Goal: Task Accomplishment & Management: Use online tool/utility

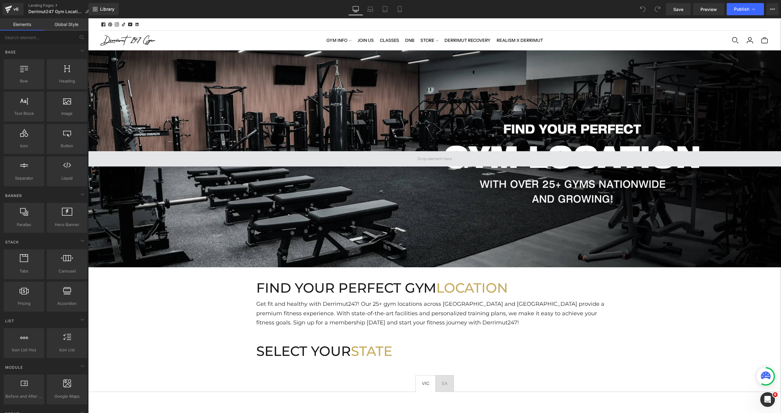
scroll to position [261, 0]
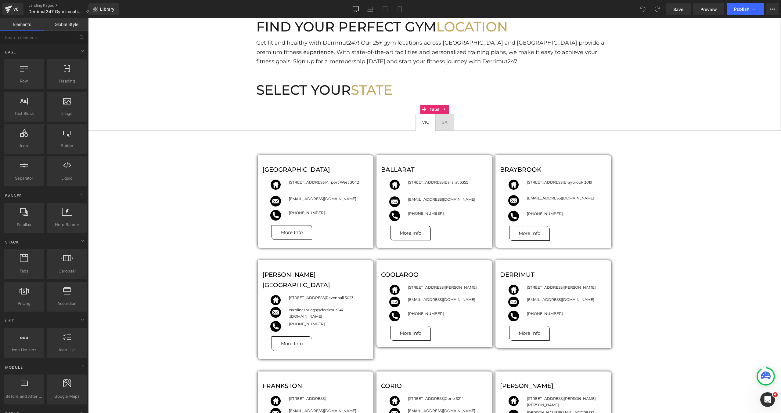
click at [88, 18] on div at bounding box center [88, 18] width 0 height 0
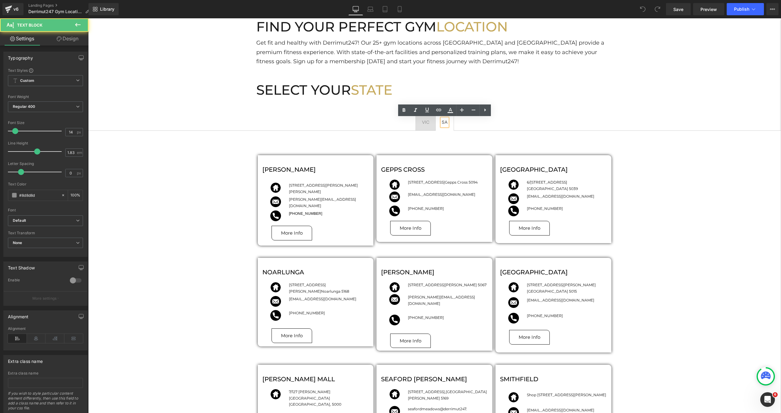
click at [438, 127] on span "SA Text Block" at bounding box center [445, 122] width 18 height 16
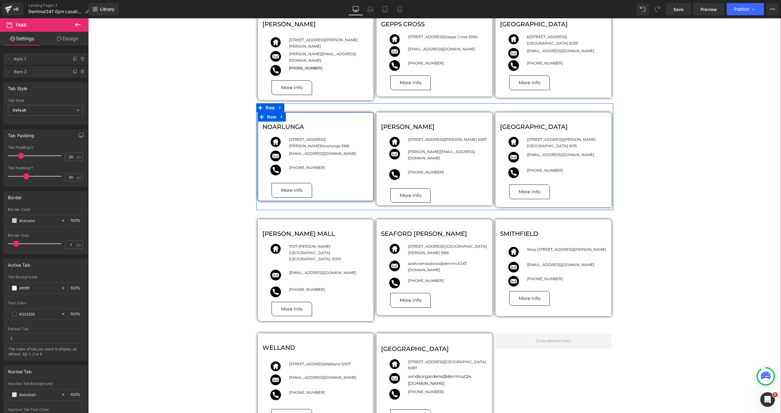
scroll to position [407, 0]
click at [282, 115] on icon at bounding box center [282, 116] width 4 height 5
click at [298, 114] on icon at bounding box center [298, 116] width 4 height 4
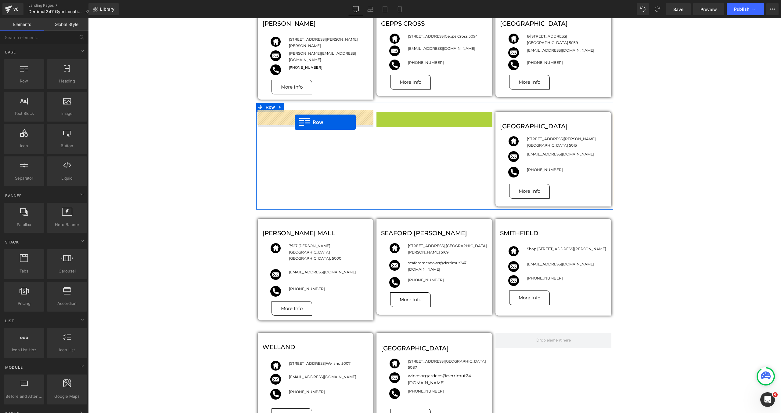
drag, startPoint x: 379, startPoint y: 114, endPoint x: 295, endPoint y: 121, distance: 84.2
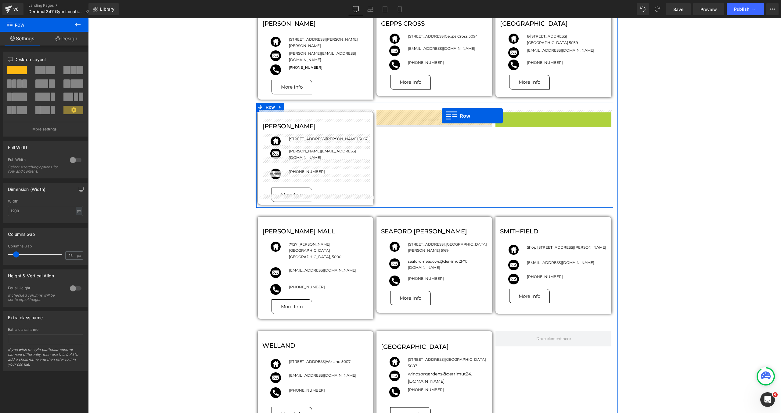
drag, startPoint x: 501, startPoint y: 113, endPoint x: 442, endPoint y: 116, distance: 59.0
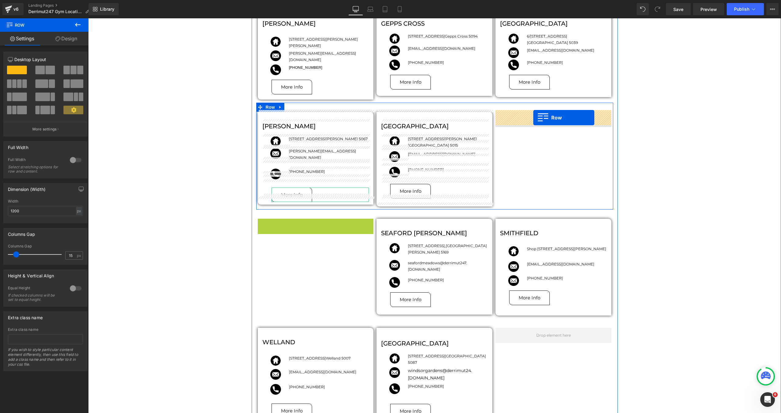
drag, startPoint x: 261, startPoint y: 219, endPoint x: 533, endPoint y: 117, distance: 290.4
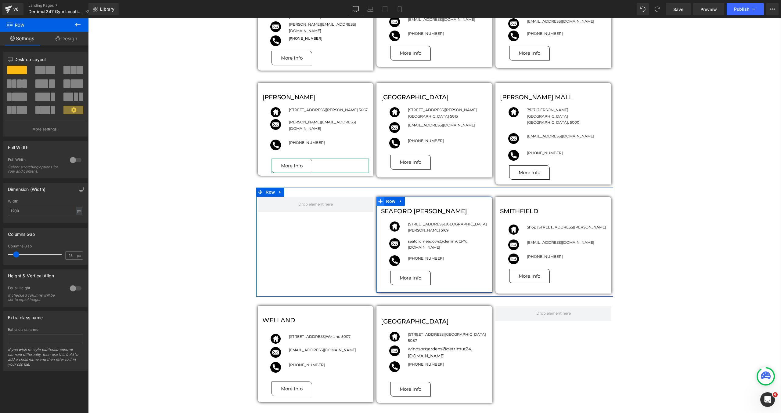
scroll to position [447, 0]
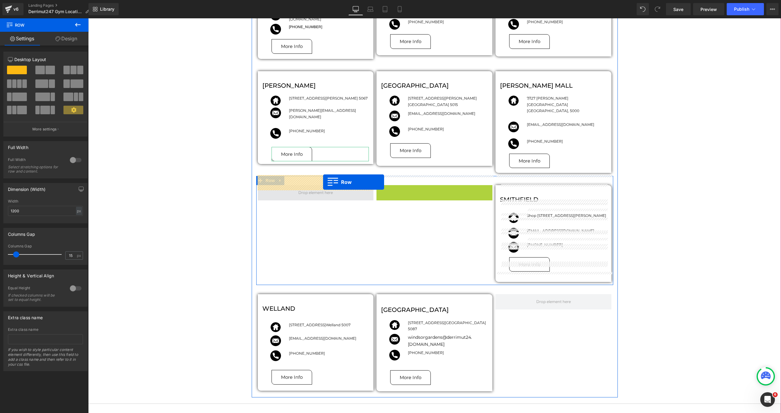
drag, startPoint x: 379, startPoint y: 180, endPoint x: 323, endPoint y: 182, distance: 55.5
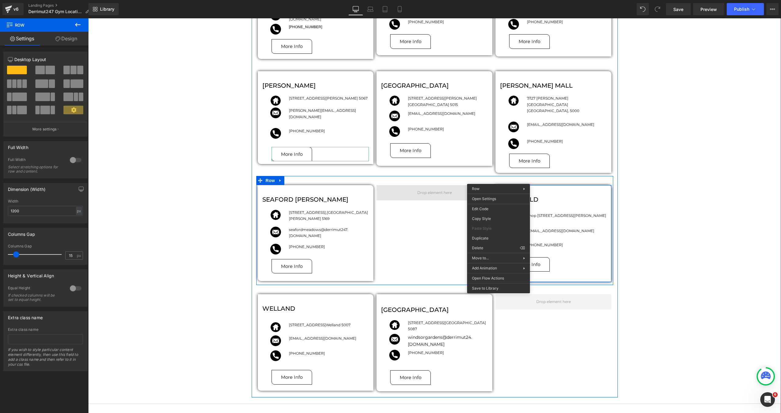
drag, startPoint x: 499, startPoint y: 179, endPoint x: 455, endPoint y: 181, distance: 43.7
click at [755, 190] on div "[PERSON_NAME] Image [STREET_ADDRESS][PERSON_NAME][PERSON_NAME] Text Block Row I…" at bounding box center [434, 174] width 693 height 460
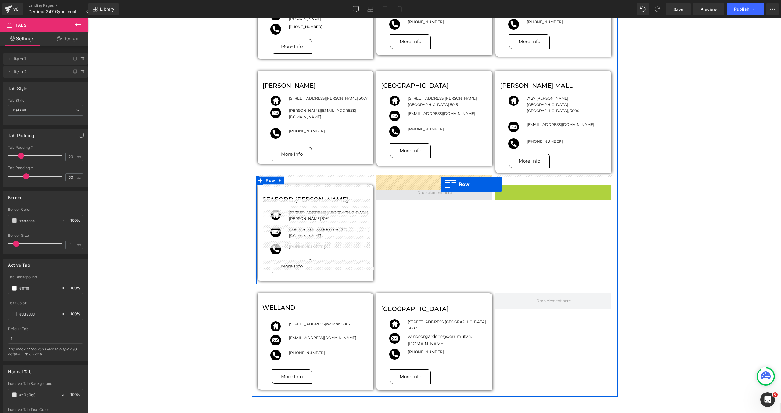
drag, startPoint x: 500, startPoint y: 180, endPoint x: 441, endPoint y: 184, distance: 59.7
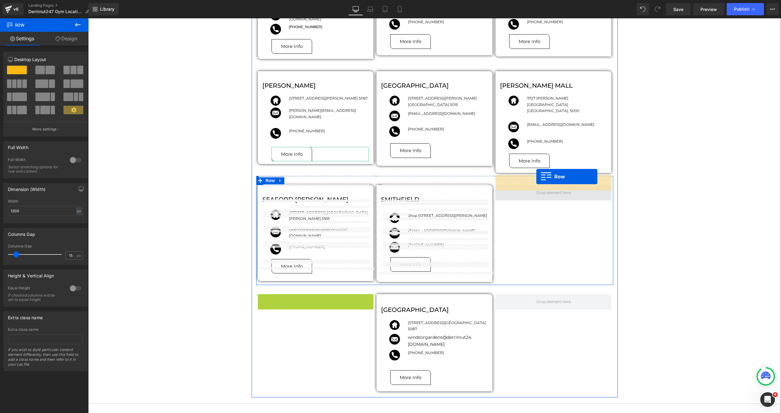
drag, startPoint x: 261, startPoint y: 289, endPoint x: 536, endPoint y: 176, distance: 297.8
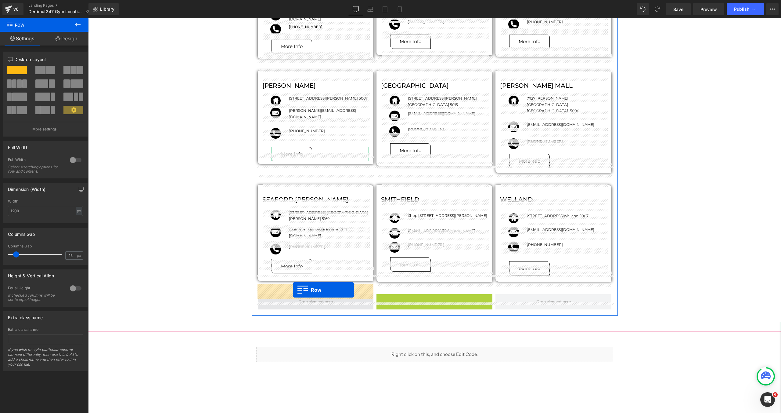
drag, startPoint x: 381, startPoint y: 290, endPoint x: 293, endPoint y: 290, distance: 87.9
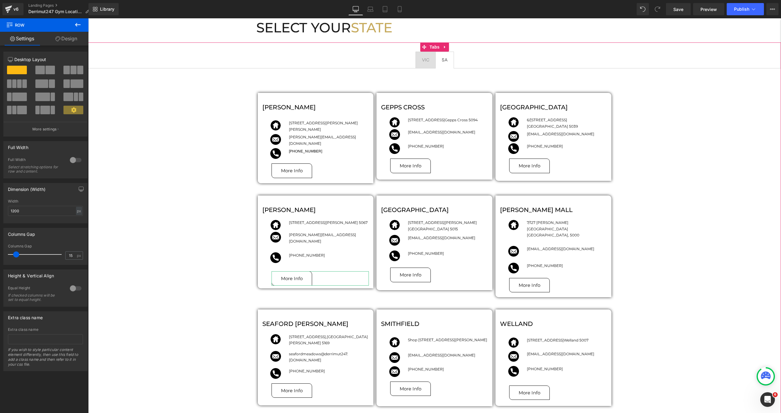
scroll to position [300, 0]
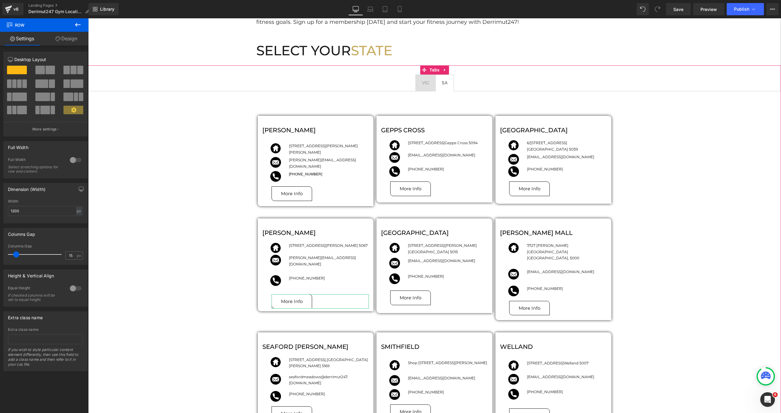
click at [427, 90] on span "VIC Text Block" at bounding box center [426, 83] width 20 height 16
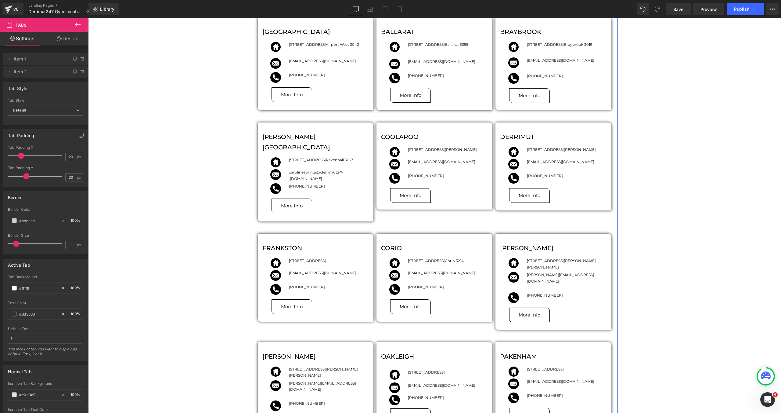
scroll to position [337, 0]
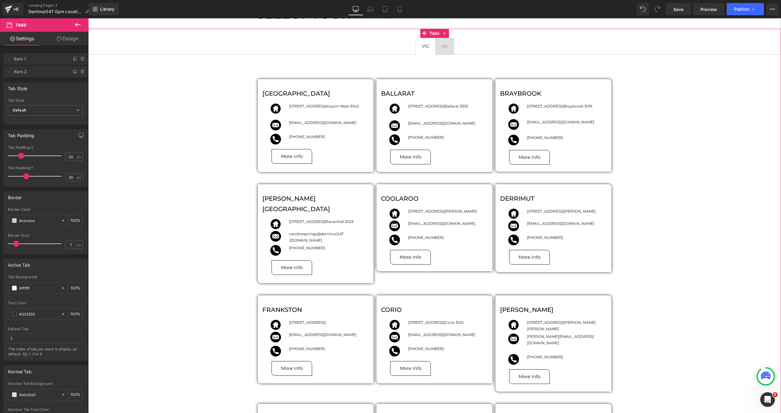
click at [446, 54] on span "SA Text Block" at bounding box center [445, 46] width 18 height 16
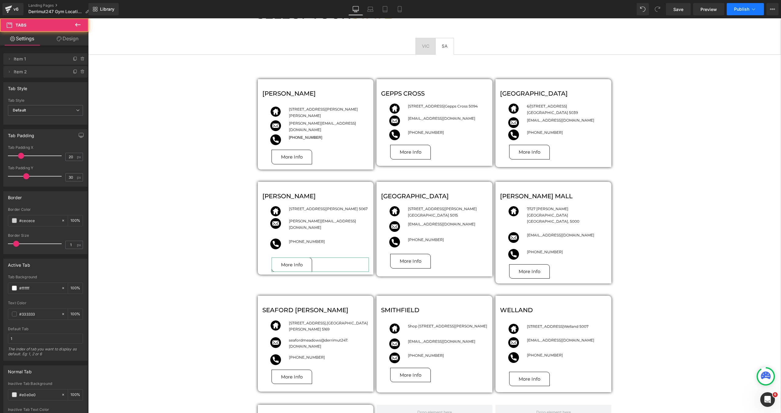
click at [742, 13] on button "Publish" at bounding box center [745, 9] width 37 height 12
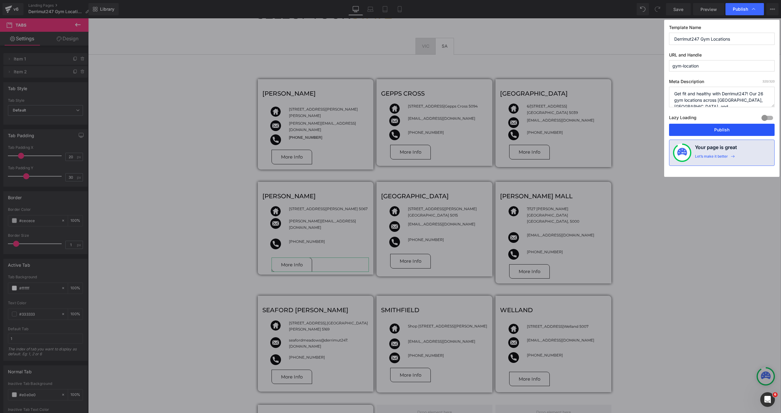
click at [700, 126] on button "Publish" at bounding box center [722, 130] width 106 height 12
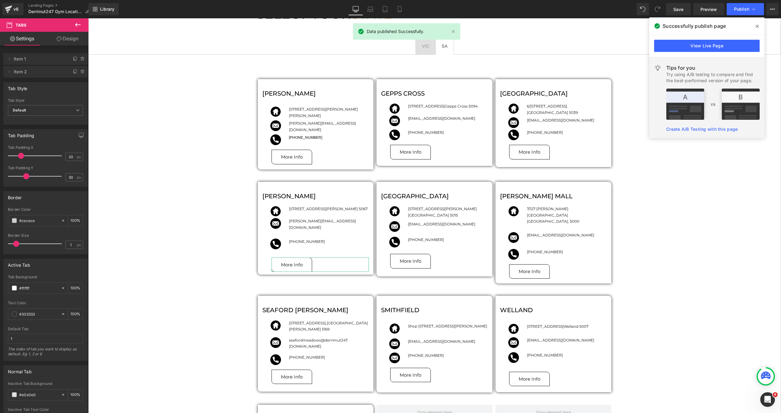
click at [758, 27] on icon at bounding box center [757, 26] width 3 height 5
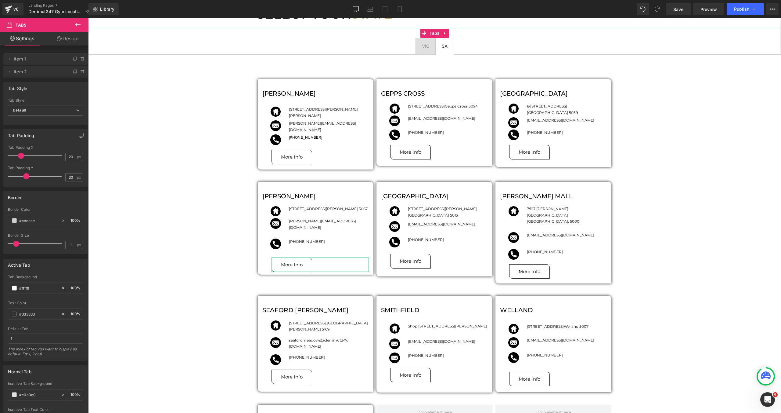
click at [225, 125] on div "[PERSON_NAME] Image [STREET_ADDRESS][PERSON_NAME][PERSON_NAME] Text Block Row I…" at bounding box center [434, 284] width 693 height 460
click at [434, 52] on span "VIC Text Block" at bounding box center [426, 46] width 20 height 16
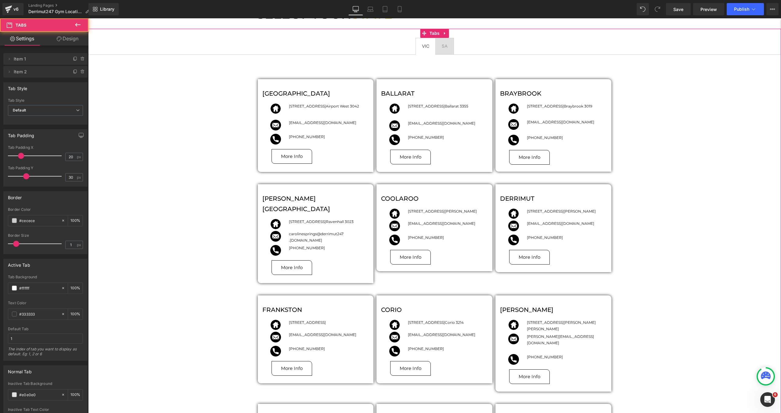
click at [438, 51] on span "SA Text Block" at bounding box center [445, 46] width 18 height 16
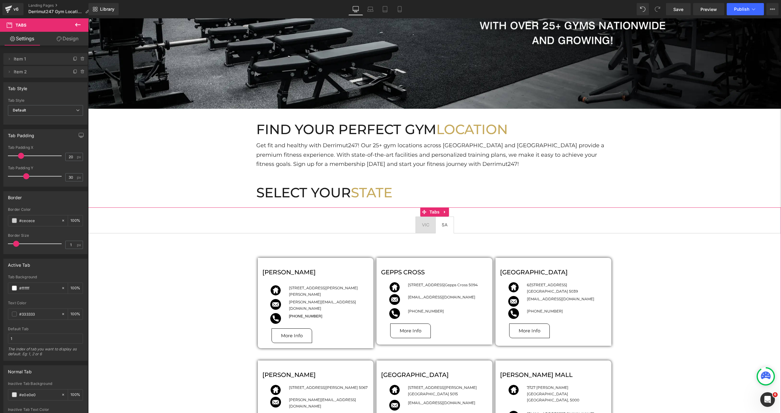
scroll to position [154, 0]
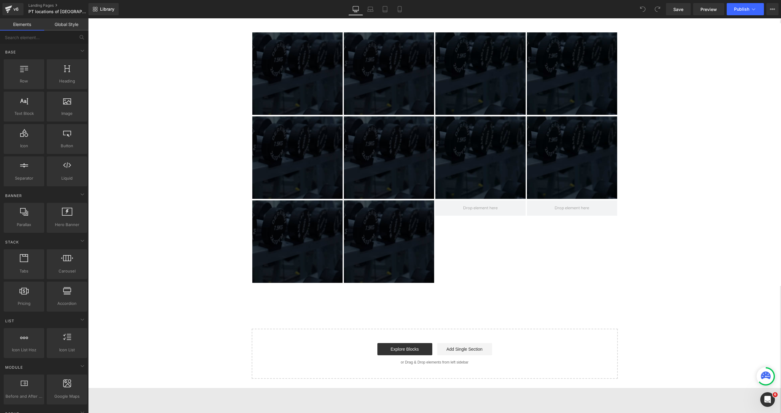
scroll to position [308, 0]
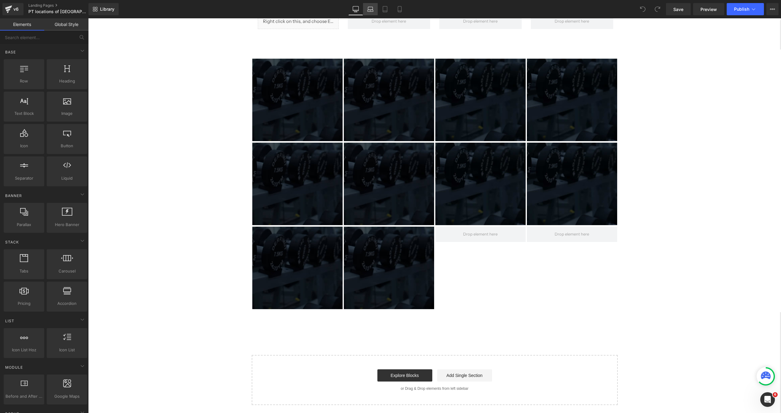
click at [373, 6] on link "Laptop" at bounding box center [370, 9] width 15 height 12
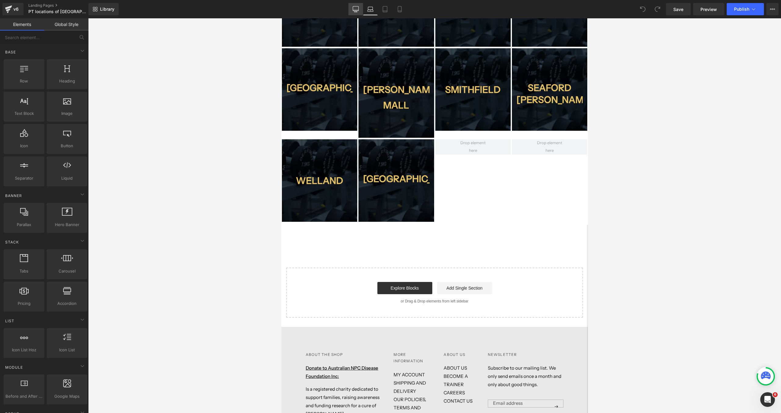
click at [358, 10] on icon at bounding box center [356, 9] width 6 height 6
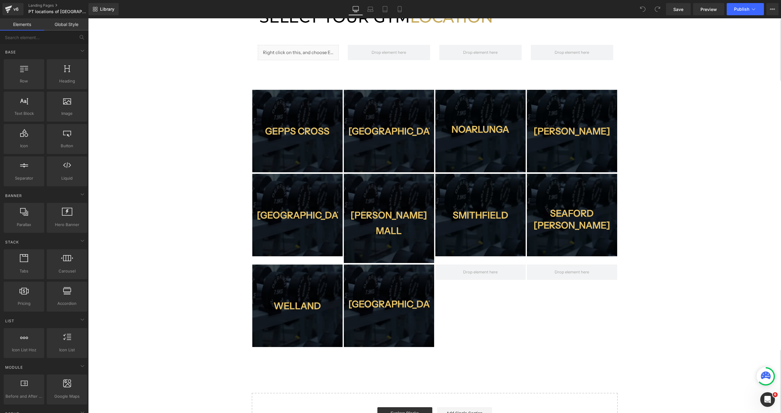
scroll to position [276, 0]
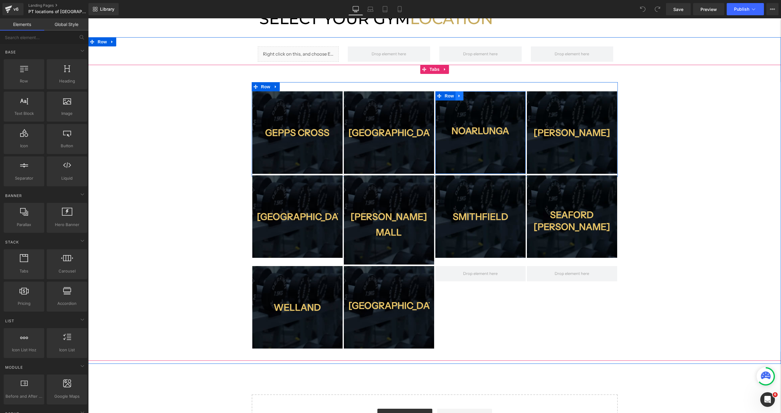
click at [459, 96] on icon at bounding box center [459, 96] width 1 height 3
click at [473, 97] on icon at bounding box center [475, 96] width 4 height 4
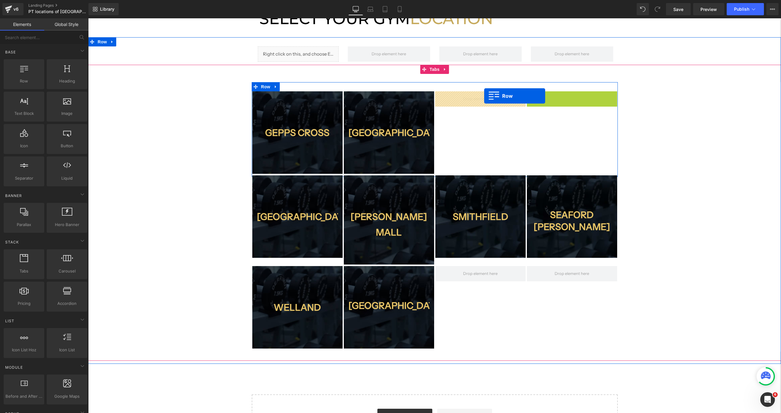
drag, startPoint x: 532, startPoint y: 95, endPoint x: 484, endPoint y: 96, distance: 47.6
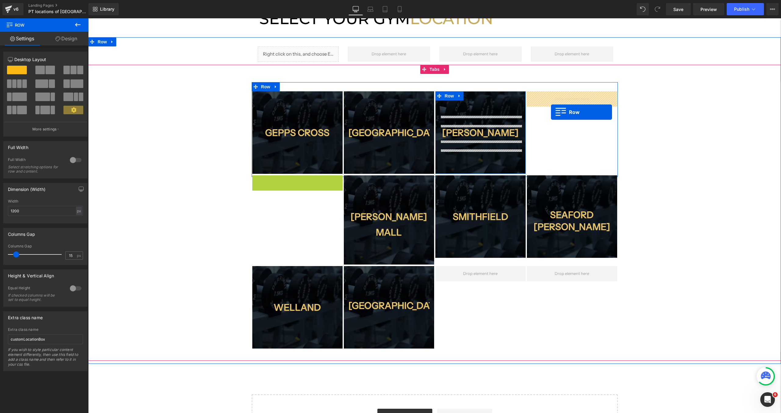
drag, startPoint x: 257, startPoint y: 180, endPoint x: 551, endPoint y: 112, distance: 301.6
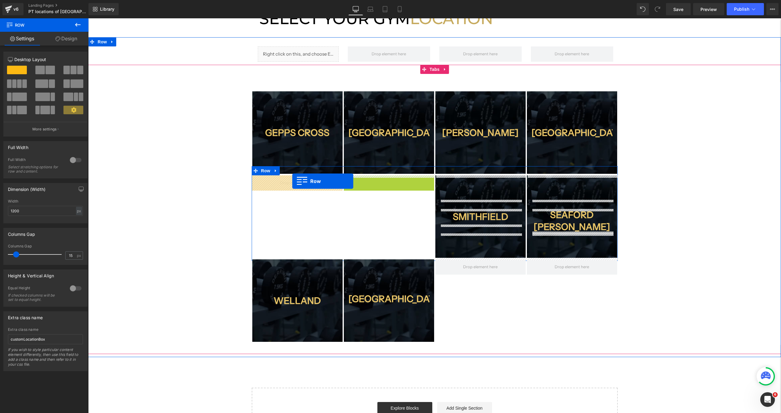
drag, startPoint x: 348, startPoint y: 181, endPoint x: 292, endPoint y: 181, distance: 55.8
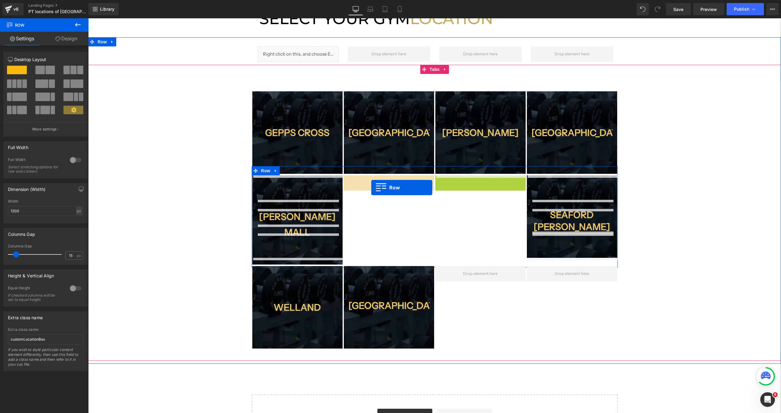
drag, startPoint x: 441, startPoint y: 180, endPoint x: 371, endPoint y: 187, distance: 69.6
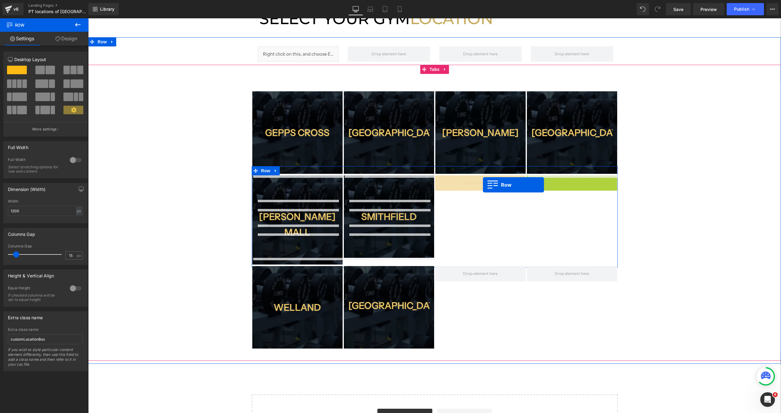
drag, startPoint x: 532, startPoint y: 180, endPoint x: 483, endPoint y: 185, distance: 49.6
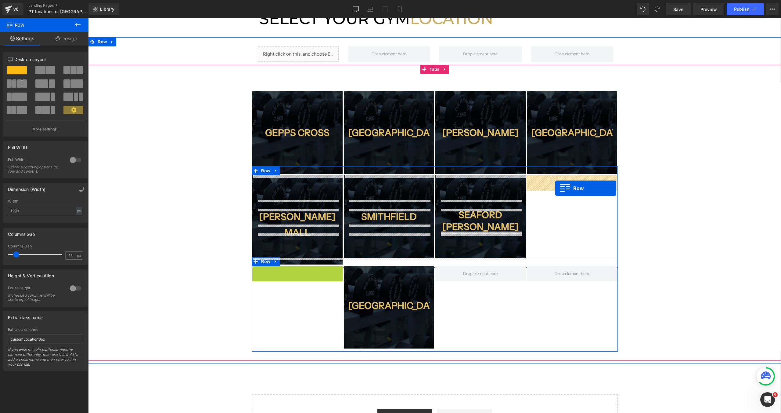
drag, startPoint x: 256, startPoint y: 266, endPoint x: 555, endPoint y: 188, distance: 309.3
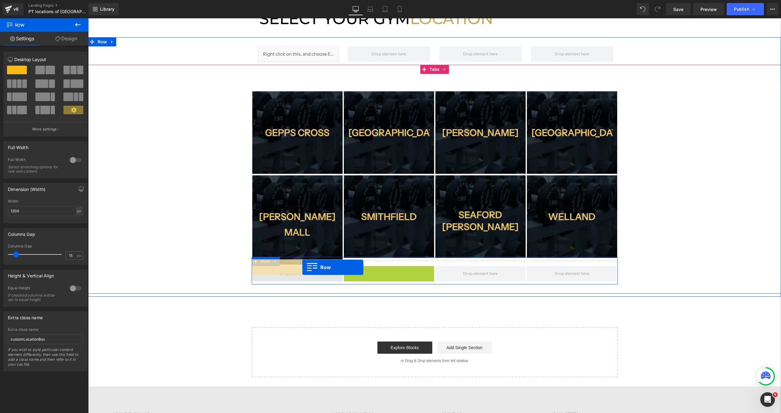
drag, startPoint x: 346, startPoint y: 265, endPoint x: 303, endPoint y: 267, distance: 43.4
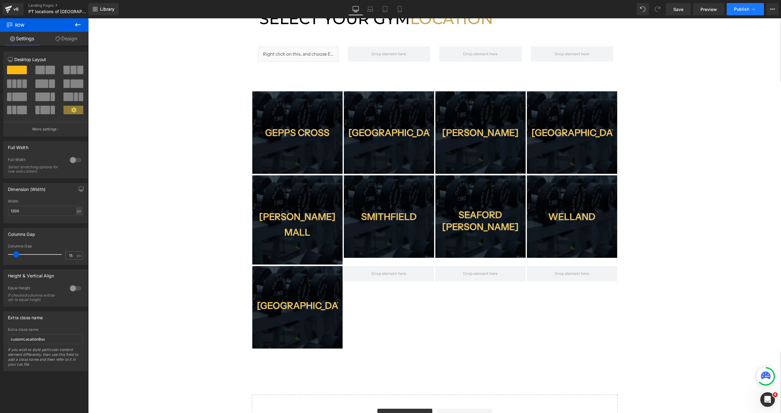
click at [747, 9] on span "Publish" at bounding box center [741, 9] width 15 height 5
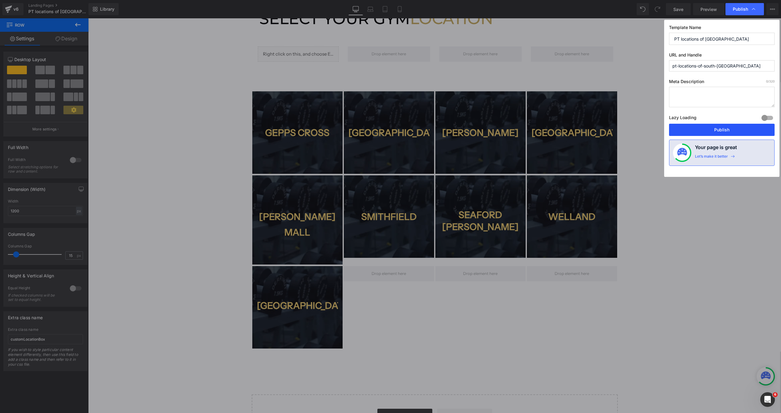
click at [720, 131] on button "Publish" at bounding box center [722, 130] width 106 height 12
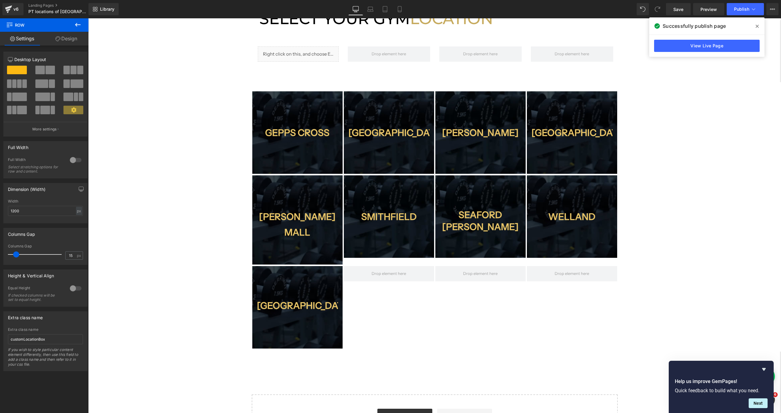
click at [758, 27] on icon at bounding box center [757, 26] width 3 height 5
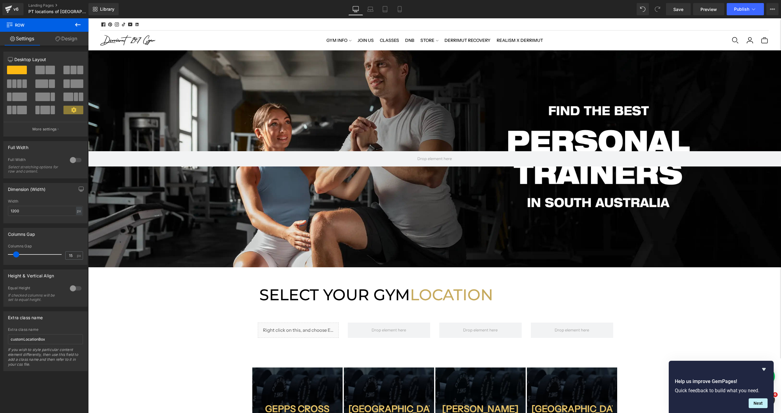
click at [219, 294] on div "Hero Banner SELECT YOUR GYM LOCATION Heading Row Liquid Row Text Block GEPPS CR…" at bounding box center [434, 384] width 693 height 669
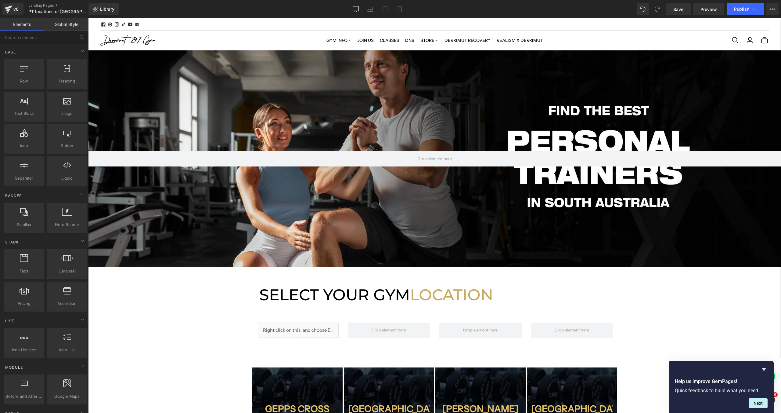
click at [162, 304] on div "Hero Banner SELECT YOUR GYM LOCATION Heading Row Liquid Row Text Block GEPPS CR…" at bounding box center [434, 384] width 693 height 669
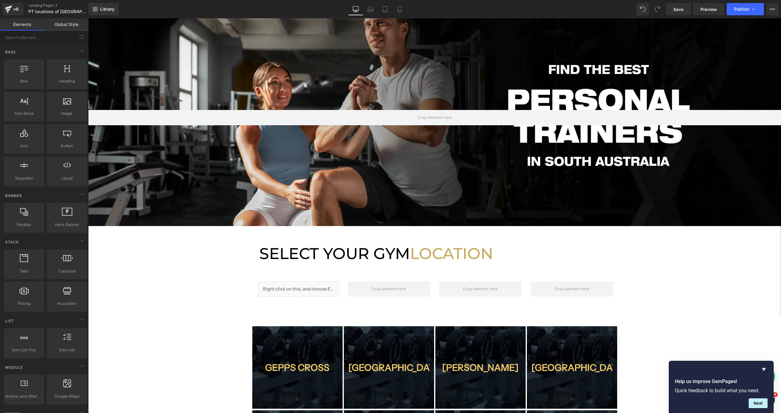
scroll to position [45, 0]
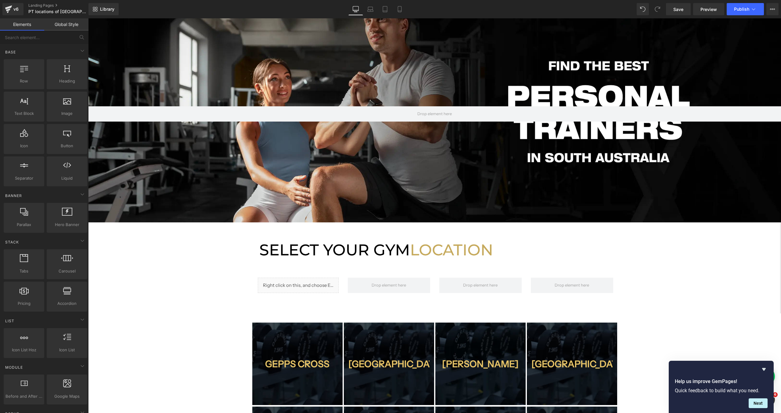
click at [229, 259] on div "Hero Banner SELECT YOUR GYM LOCATION Heading Row Liquid Row Text Block GEPPS CR…" at bounding box center [434, 339] width 693 height 669
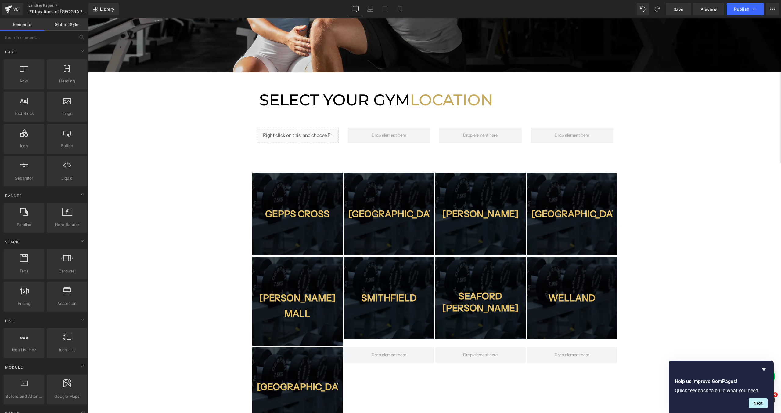
scroll to position [197, 0]
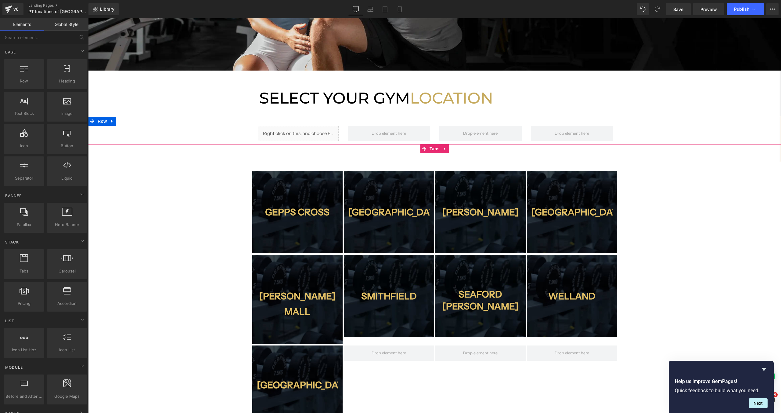
click at [705, 343] on div "GEPPS CROSS Heading ‹ › Carousel Row MELROSE PARK Heading ‹ › Carousel Row" at bounding box center [434, 295] width 693 height 269
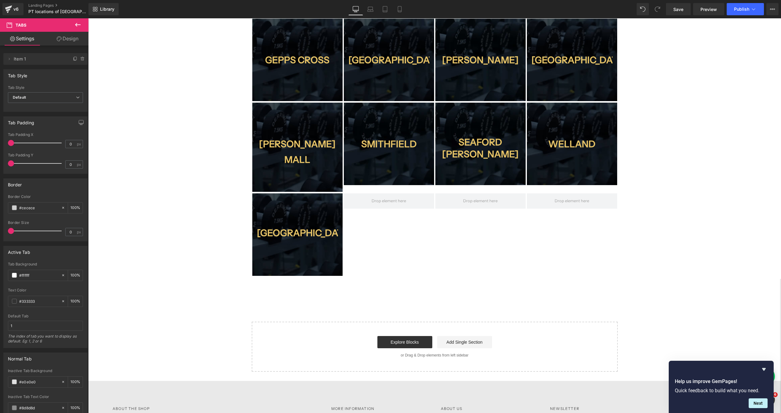
scroll to position [299, 0]
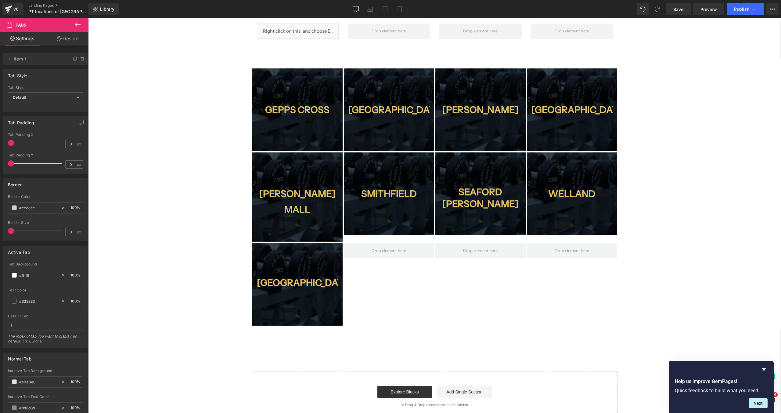
click at [510, 334] on div "Liquid Row Text Block GEPPS CROSS Heading ‹ › Carousel Row Heading" at bounding box center [434, 177] width 693 height 326
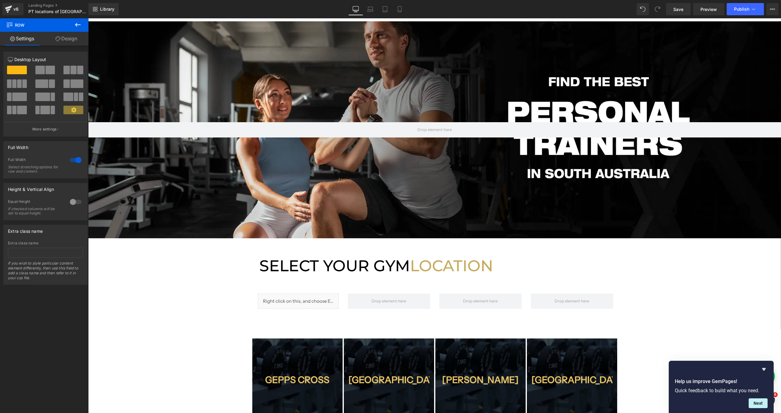
scroll to position [0, 0]
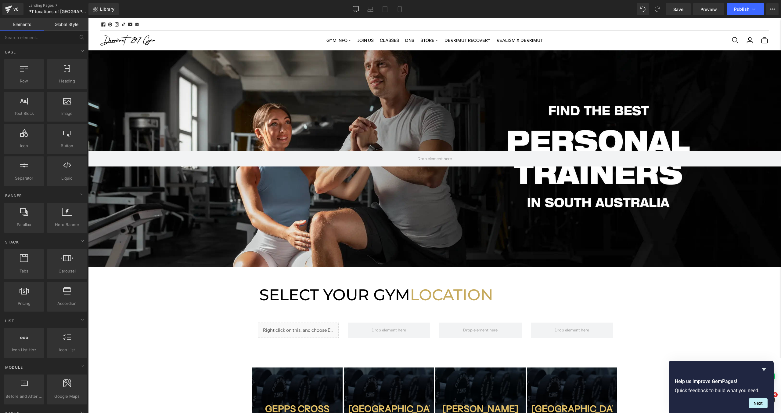
click at [699, 26] on div "LOCAL PICK UP IS AVAILABLE AT OUR WAREHOUSE" at bounding box center [454, 24] width 629 height 12
click at [733, 21] on div "LOCAL PICK UP IS AVAILABLE AT OUR WAREHOUSE" at bounding box center [454, 24] width 629 height 12
click at [736, 14] on button "Publish" at bounding box center [745, 9] width 37 height 12
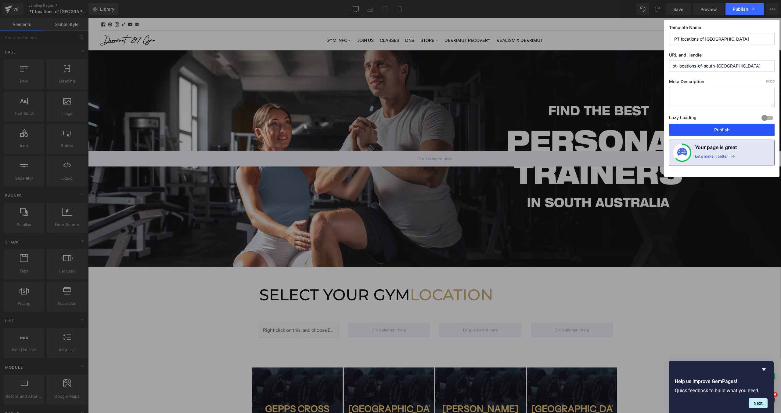
click at [702, 132] on button "Publish" at bounding box center [722, 130] width 106 height 12
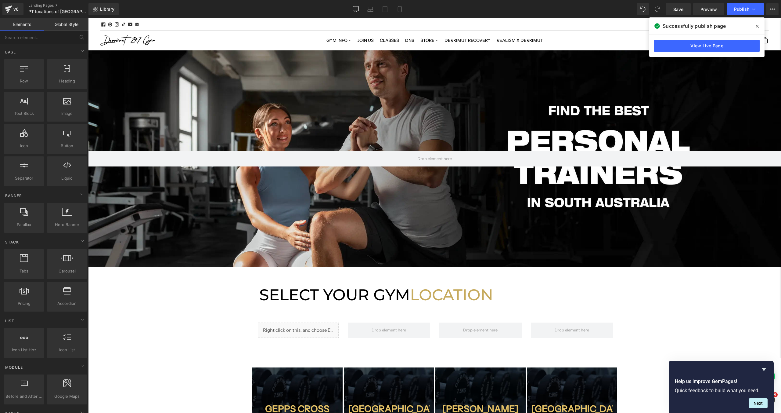
click at [757, 27] on icon at bounding box center [757, 26] width 3 height 5
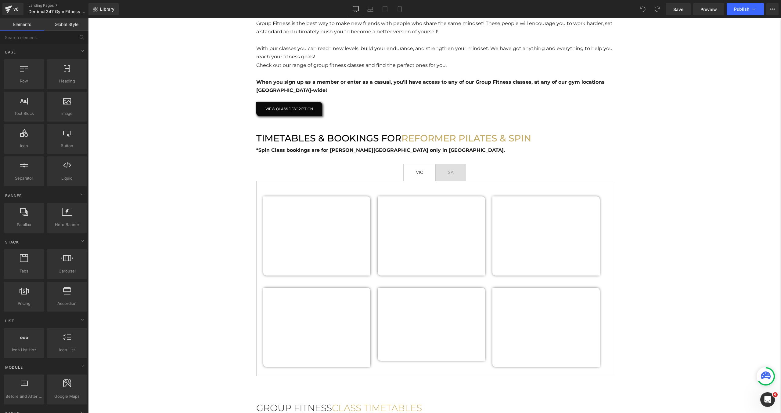
scroll to position [287, 0]
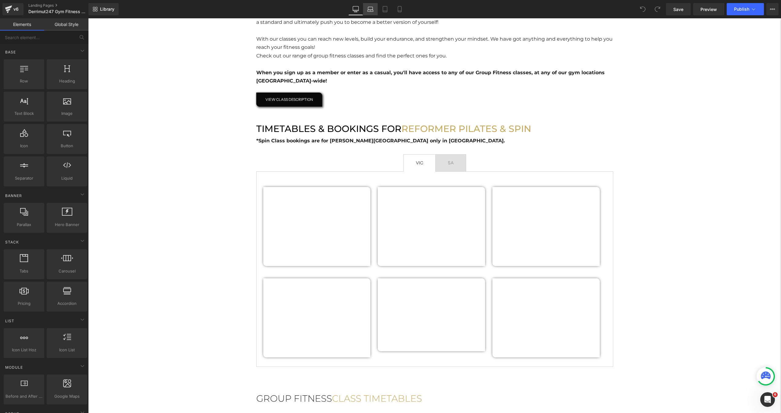
click at [372, 12] on link "Laptop" at bounding box center [370, 9] width 15 height 12
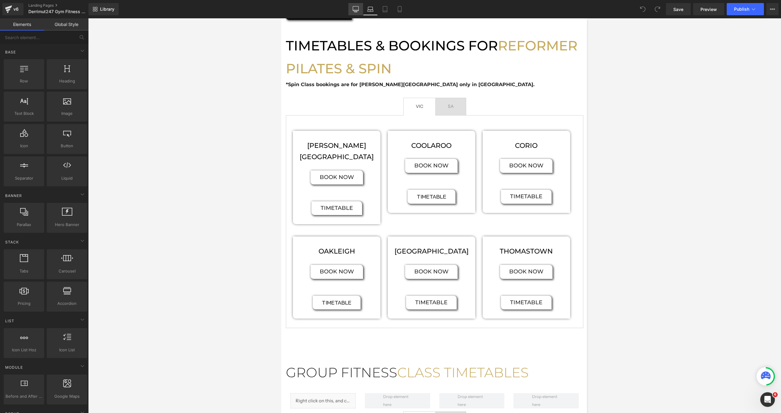
click at [358, 10] on icon at bounding box center [356, 9] width 6 height 6
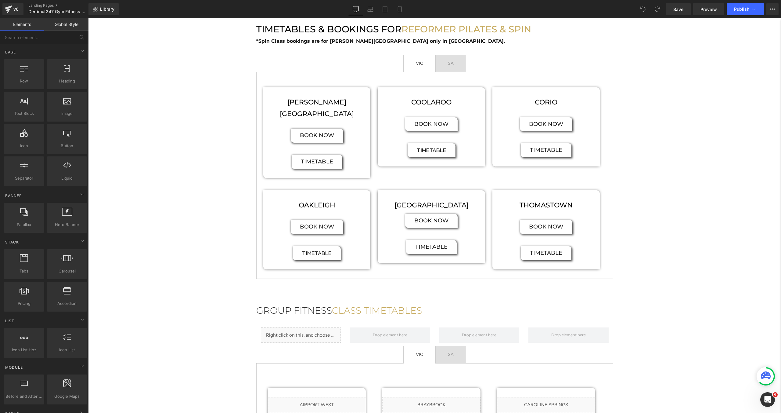
scroll to position [376, 0]
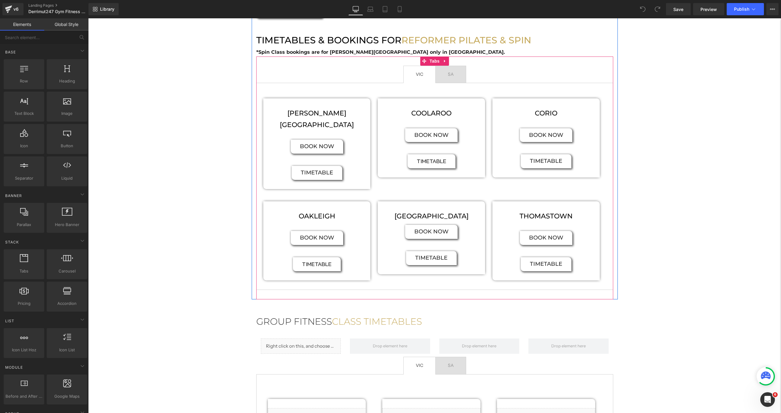
click at [460, 80] on span "SA Text Block" at bounding box center [451, 74] width 30 height 17
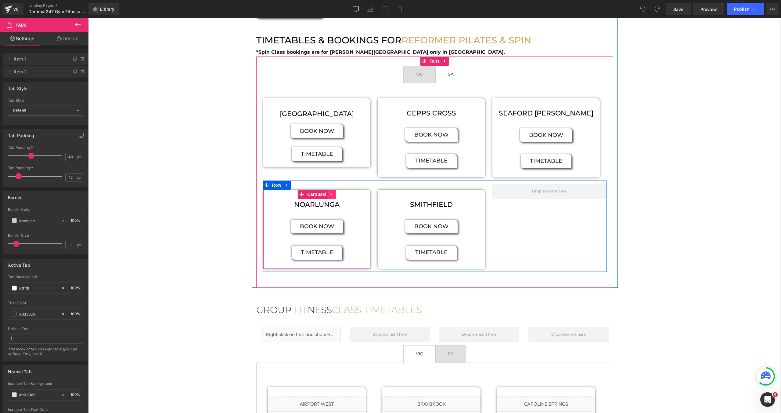
click at [334, 195] on icon at bounding box center [332, 194] width 4 height 5
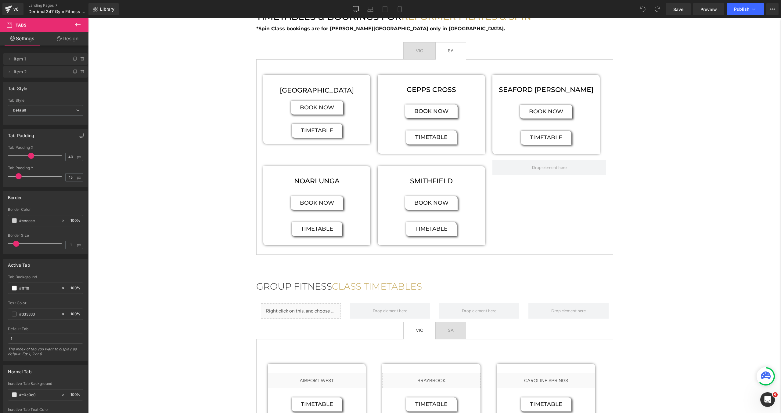
scroll to position [400, 0]
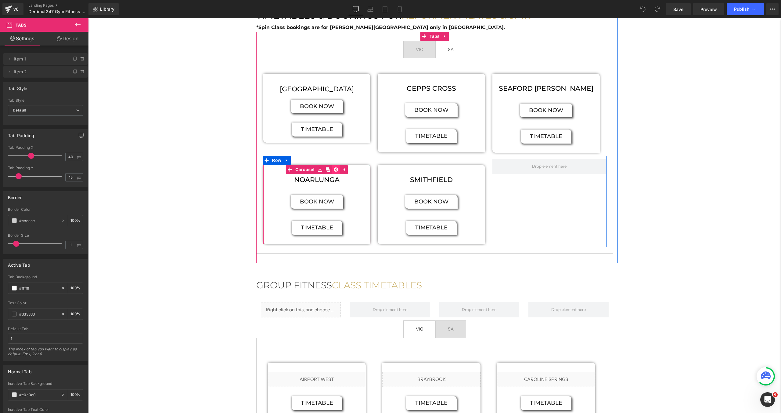
click at [333, 171] on link at bounding box center [336, 169] width 8 height 9
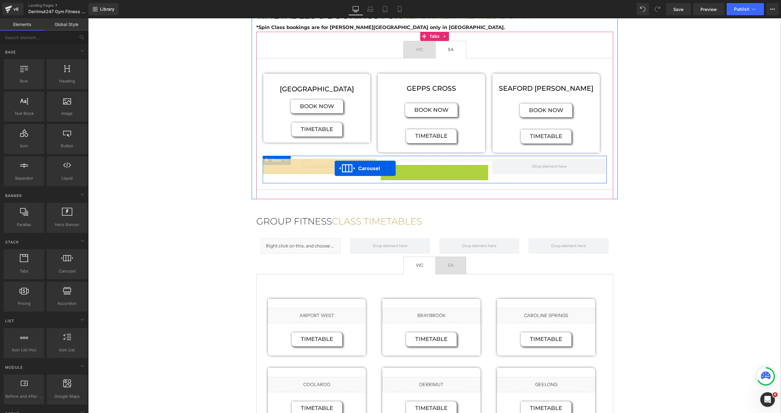
drag, startPoint x: 415, startPoint y: 170, endPoint x: 335, endPoint y: 168, distance: 80.0
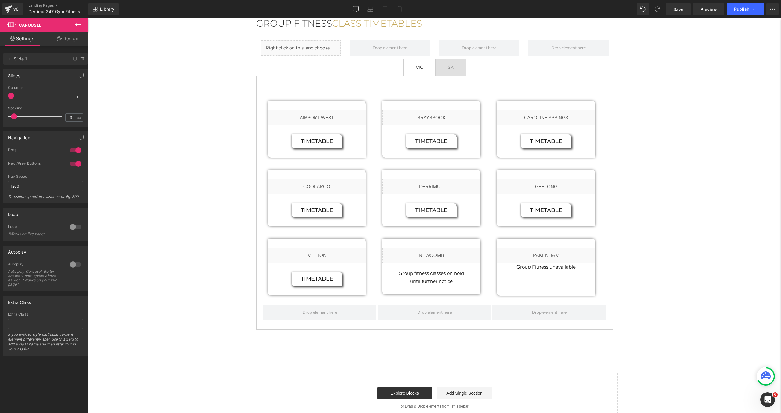
scroll to position [662, 0]
click at [461, 68] on span "SA Text Block" at bounding box center [451, 66] width 30 height 17
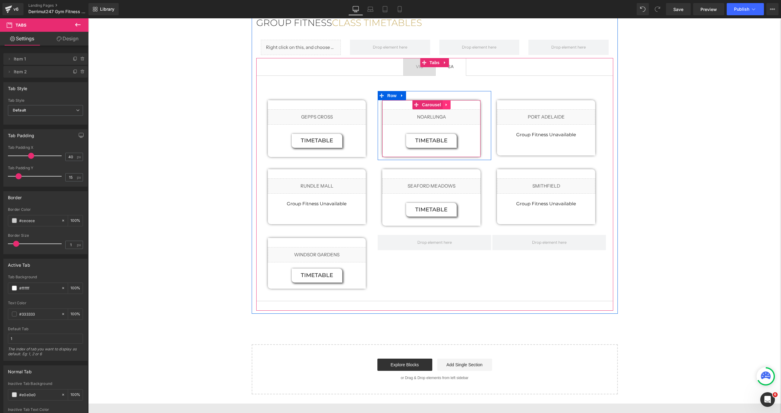
click at [447, 105] on icon at bounding box center [447, 105] width 4 height 5
click at [448, 106] on link at bounding box center [451, 104] width 8 height 9
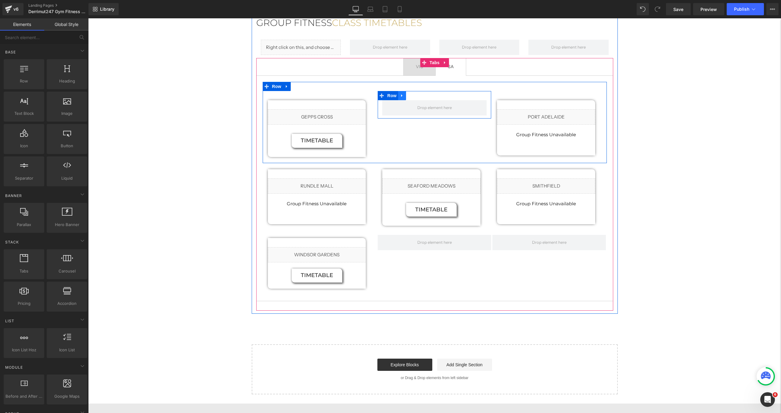
click at [403, 98] on link at bounding box center [402, 95] width 8 height 9
click at [417, 98] on link at bounding box center [418, 95] width 8 height 9
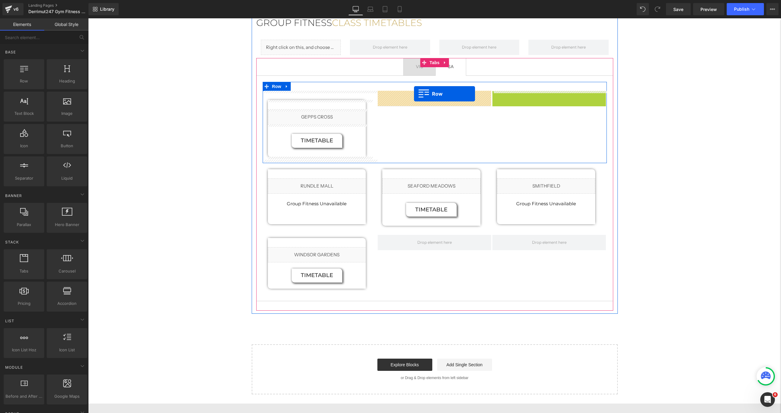
drag, startPoint x: 497, startPoint y: 96, endPoint x: 415, endPoint y: 95, distance: 82.7
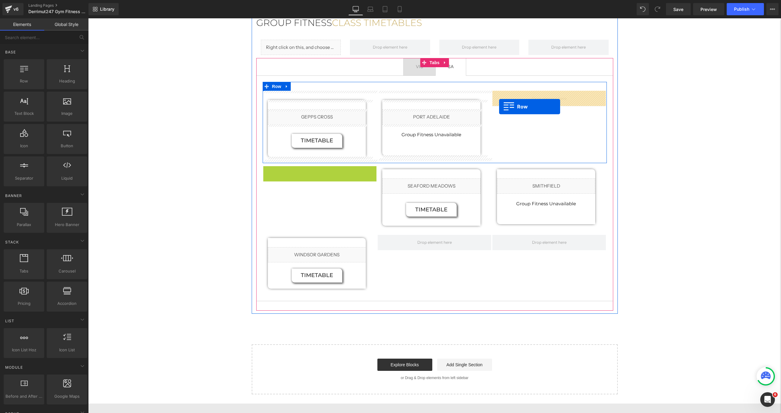
drag, startPoint x: 268, startPoint y: 175, endPoint x: 499, endPoint y: 106, distance: 241.4
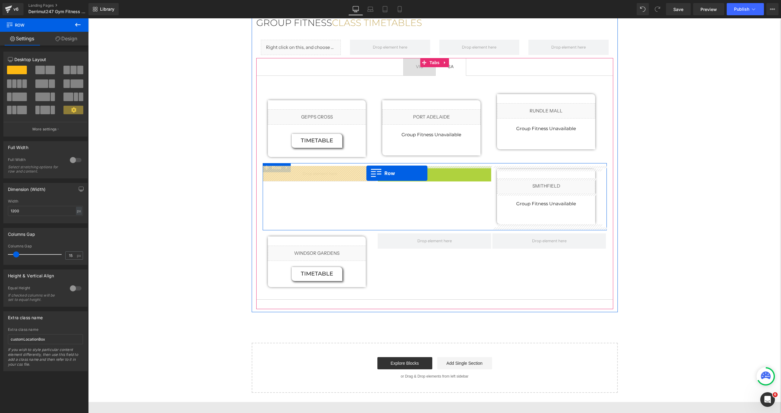
drag, startPoint x: 381, startPoint y: 171, endPoint x: 366, endPoint y: 173, distance: 14.8
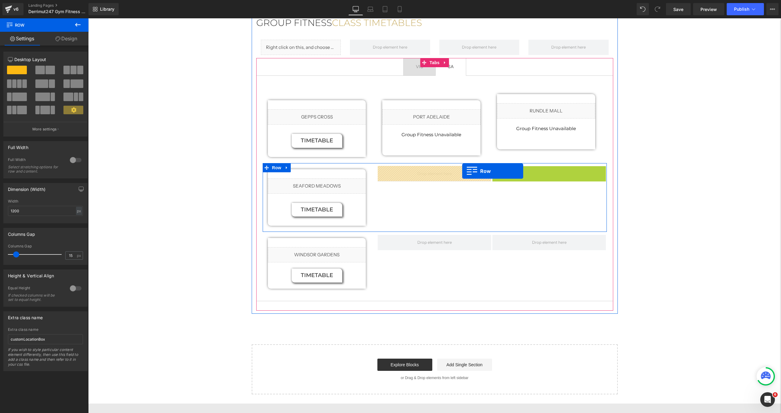
drag, startPoint x: 499, startPoint y: 171, endPoint x: 462, endPoint y: 171, distance: 36.3
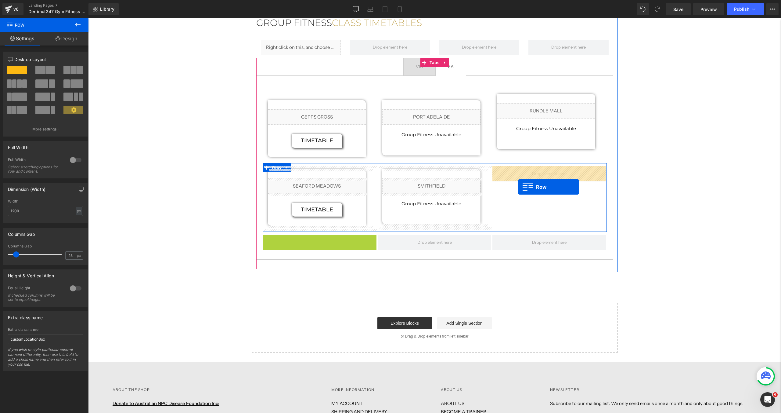
drag, startPoint x: 266, startPoint y: 242, endPoint x: 518, endPoint y: 187, distance: 257.7
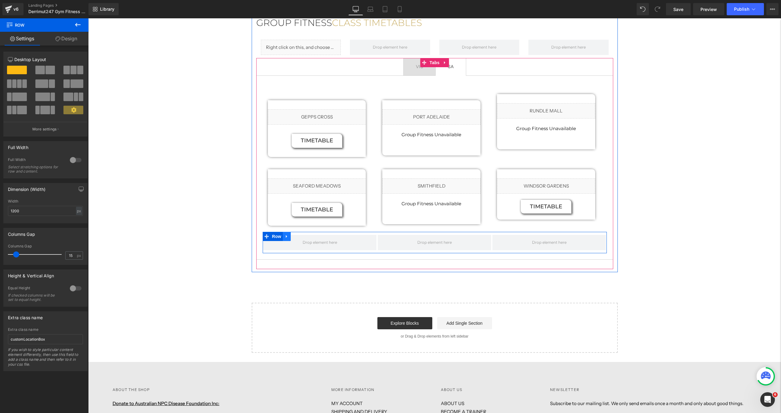
click at [288, 236] on icon at bounding box center [287, 236] width 4 height 5
click at [301, 237] on icon at bounding box center [303, 236] width 4 height 4
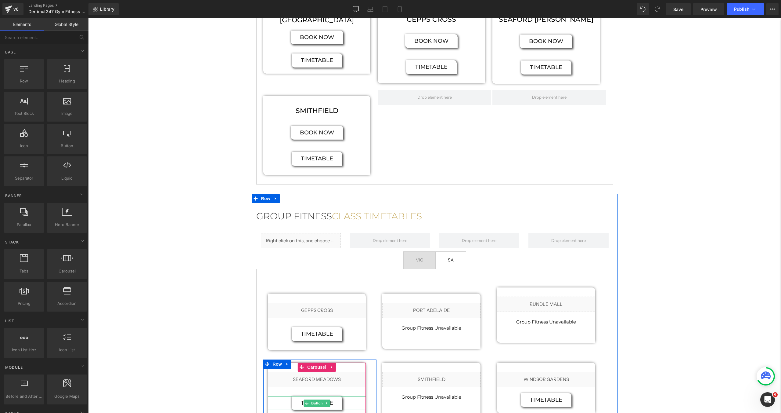
scroll to position [436, 0]
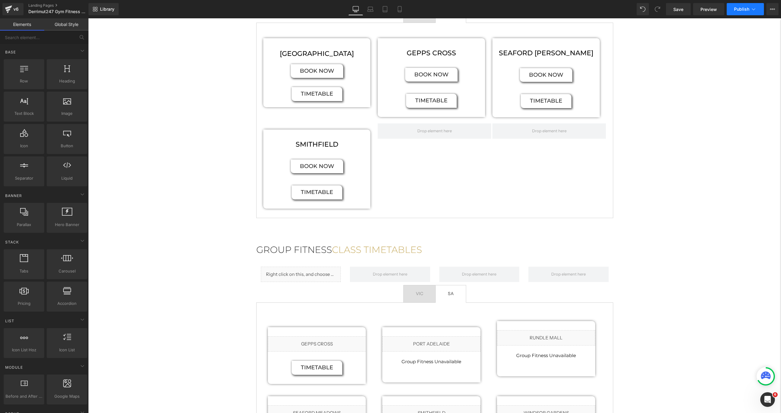
click at [744, 10] on span "Publish" at bounding box center [741, 9] width 15 height 5
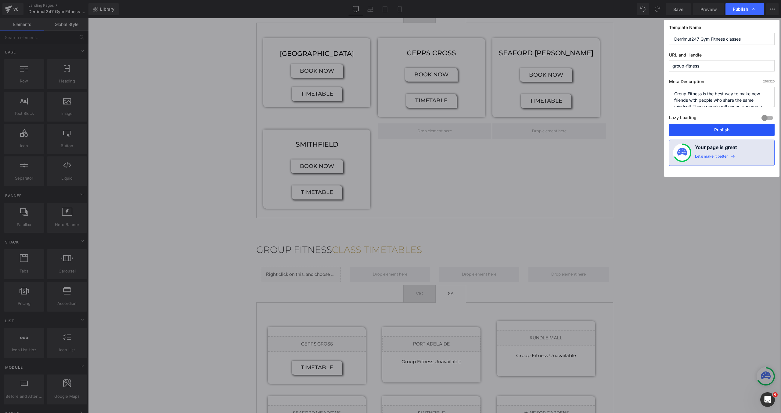
click at [716, 125] on button "Publish" at bounding box center [722, 130] width 106 height 12
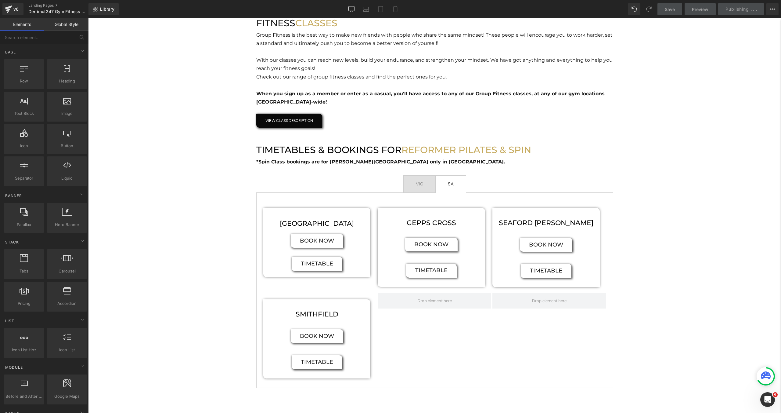
scroll to position [266, 0]
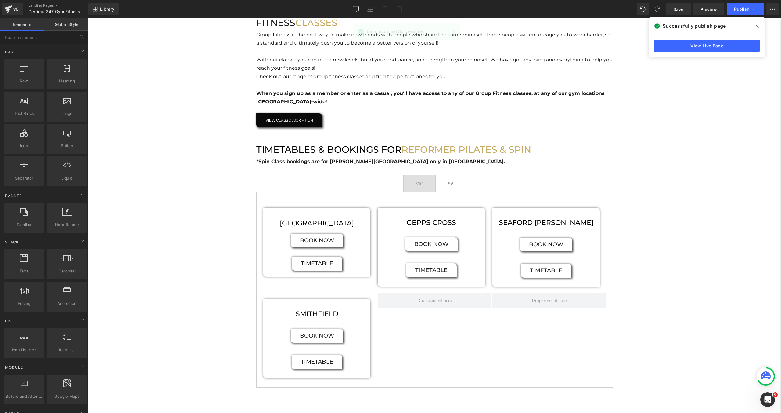
click at [204, 111] on div "Hero Banner FITNESS CLASSES Heading Group Fitness is the best way to make new f…" at bounding box center [434, 255] width 693 height 943
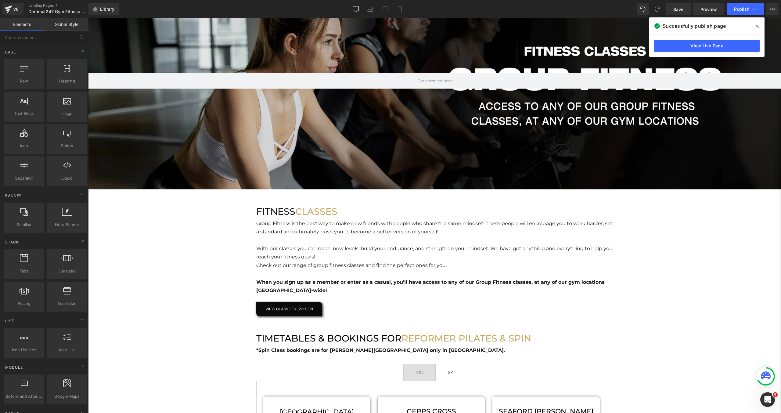
scroll to position [72, 0]
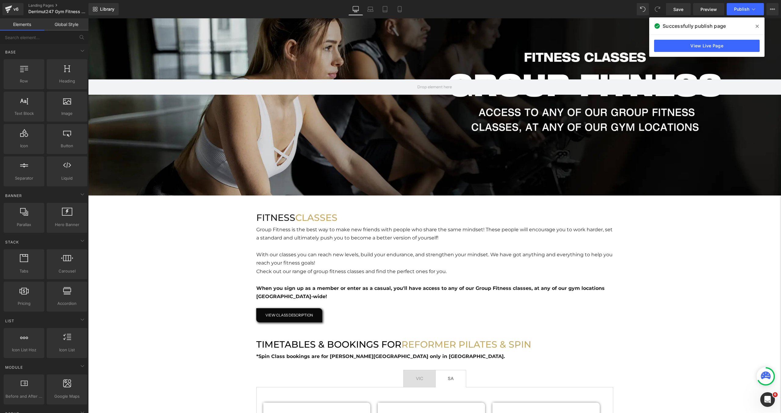
click at [759, 25] on span at bounding box center [757, 26] width 10 height 10
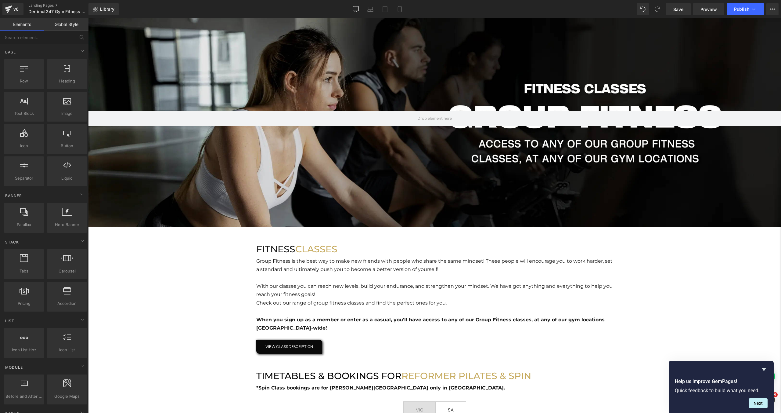
scroll to position [0, 0]
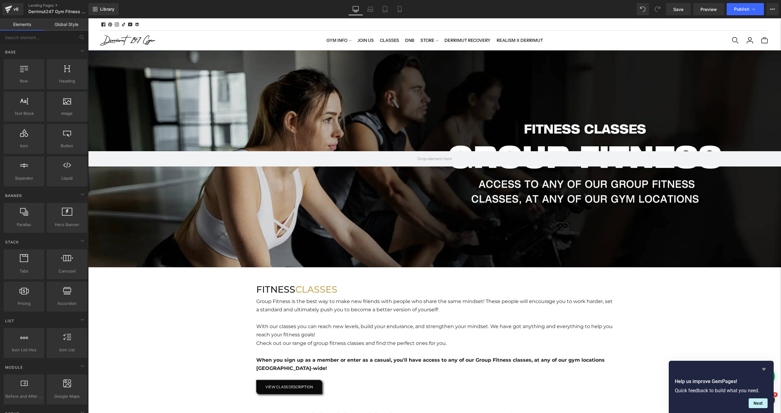
click at [765, 371] on icon "Hide survey" at bounding box center [763, 368] width 7 height 7
